Goal: Task Accomplishment & Management: Manage account settings

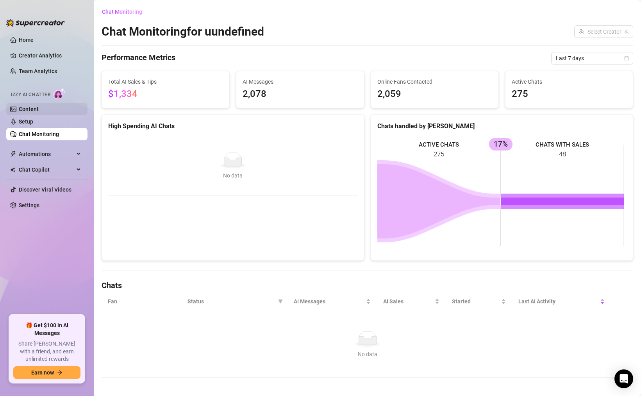
click at [39, 106] on link "Content" at bounding box center [29, 109] width 20 height 6
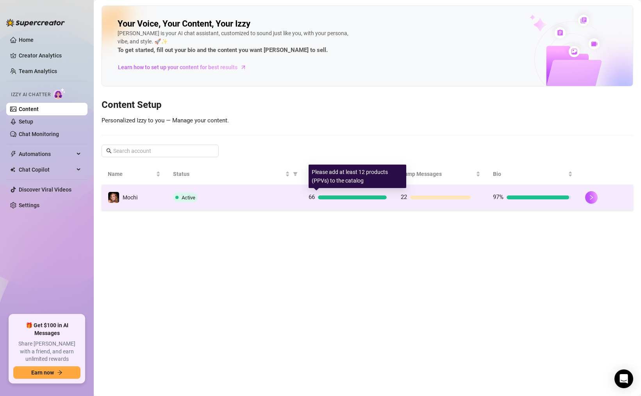
click at [328, 195] on div at bounding box center [352, 197] width 69 height 4
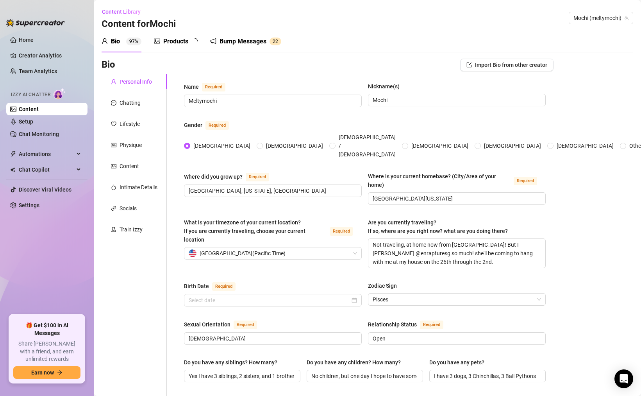
radio input "true"
type input "[DATE]"
click at [129, 107] on div "Chatting" at bounding box center [134, 102] width 65 height 15
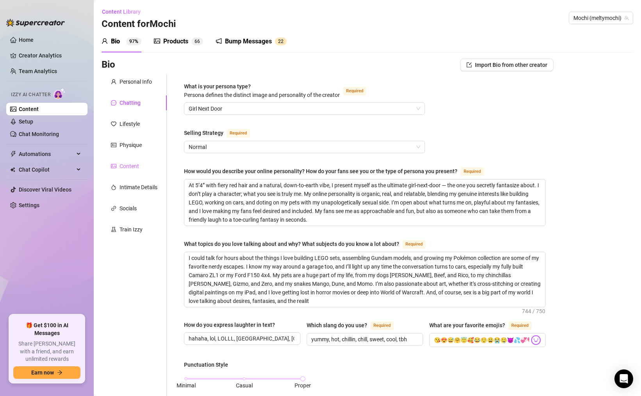
click at [139, 168] on div "Content" at bounding box center [134, 166] width 65 height 15
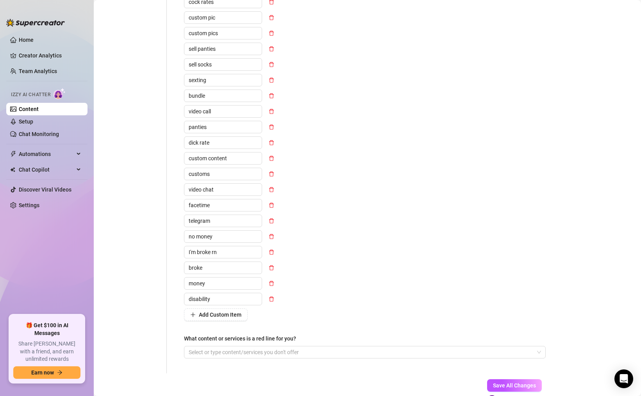
scroll to position [392, 0]
